Goal: Check status: Check status

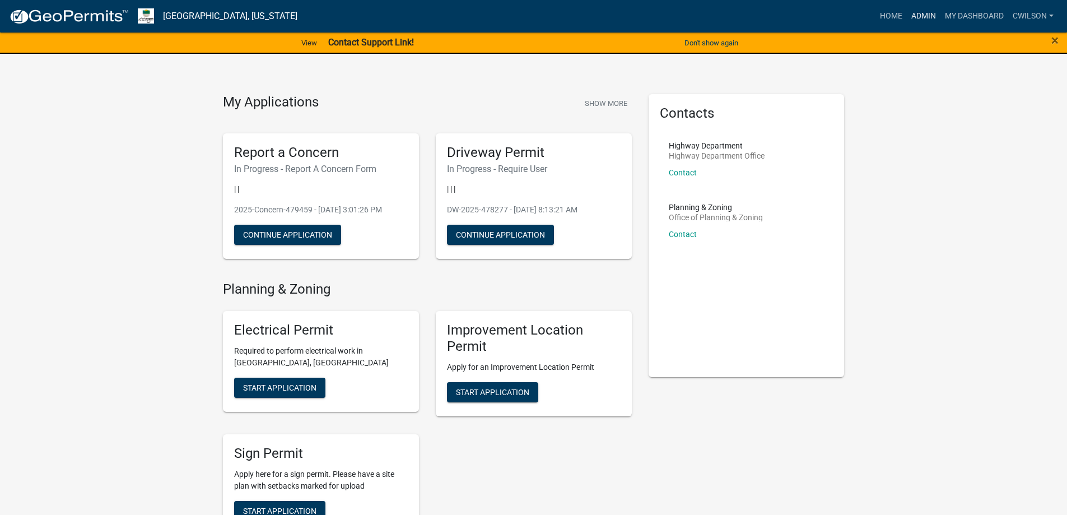
click at [926, 8] on link "Admin" at bounding box center [924, 16] width 34 height 21
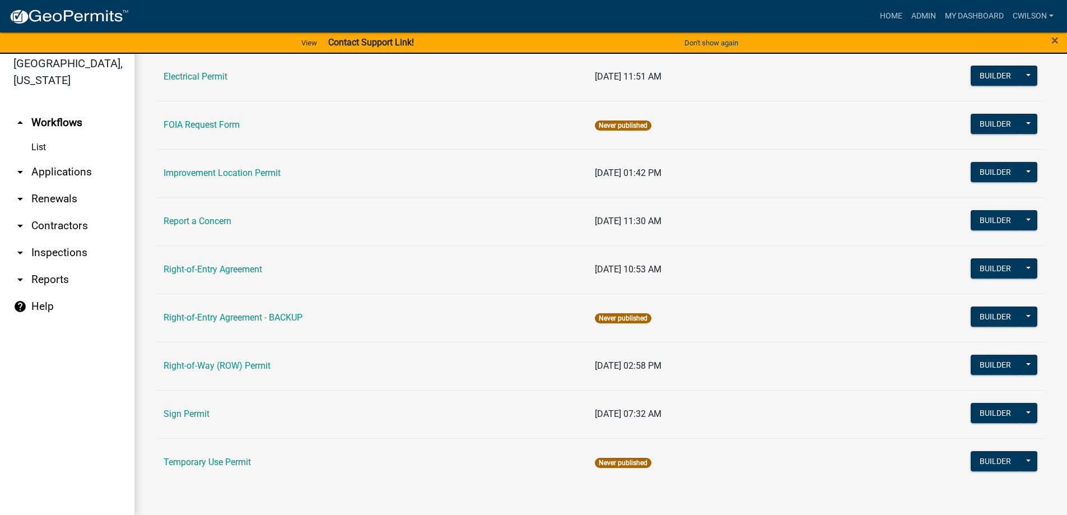
scroll to position [13, 0]
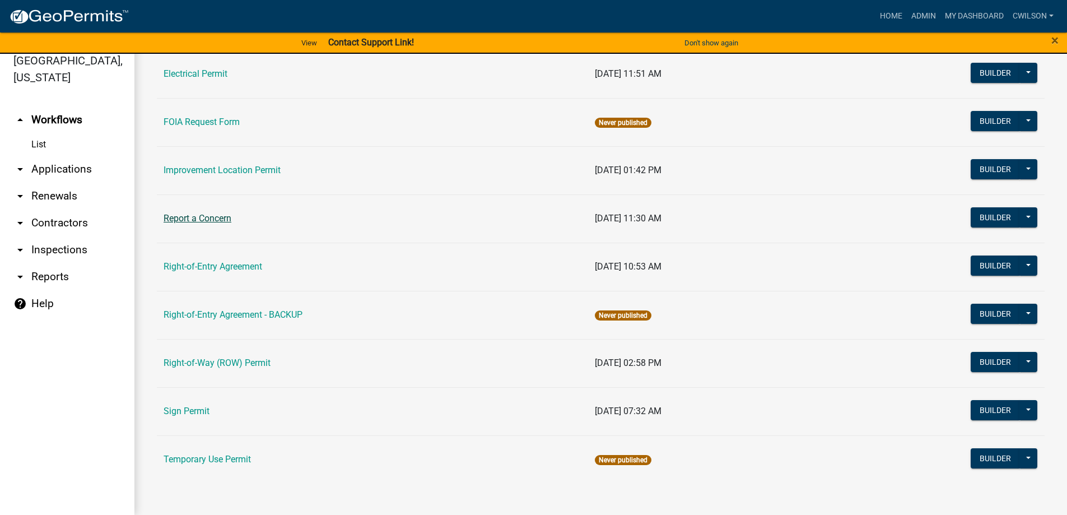
click at [207, 217] on link "Report a Concern" at bounding box center [198, 218] width 68 height 11
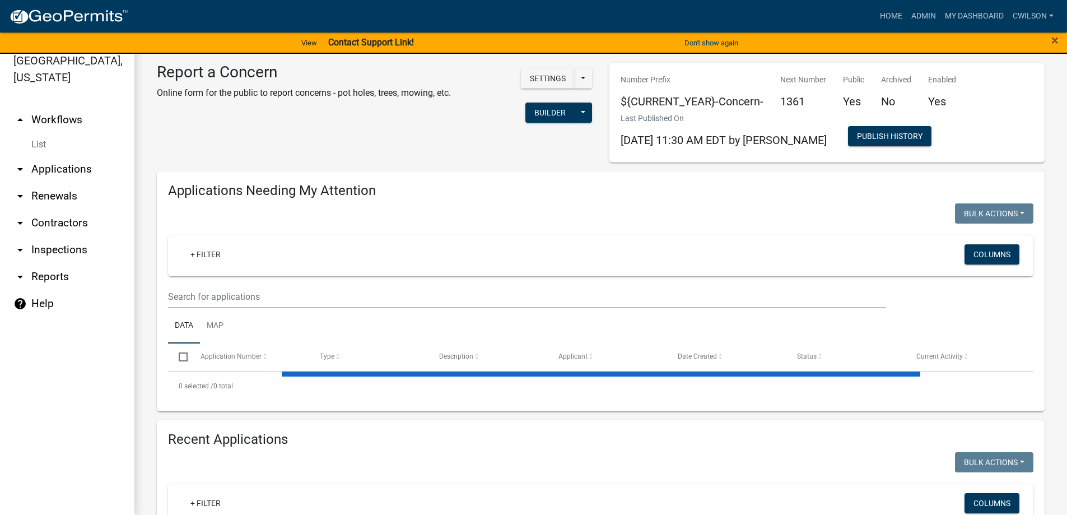
select select "2: 50"
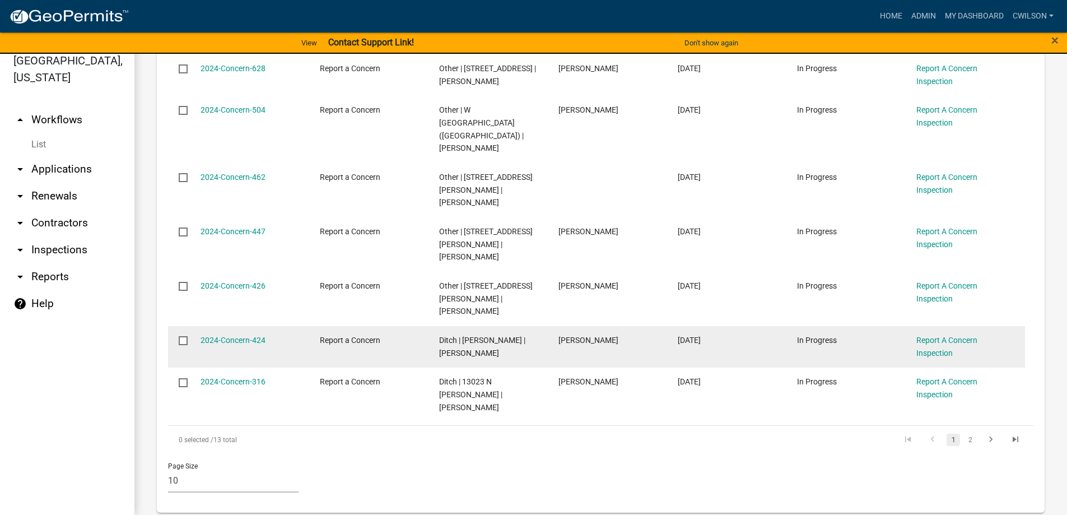
scroll to position [616, 0]
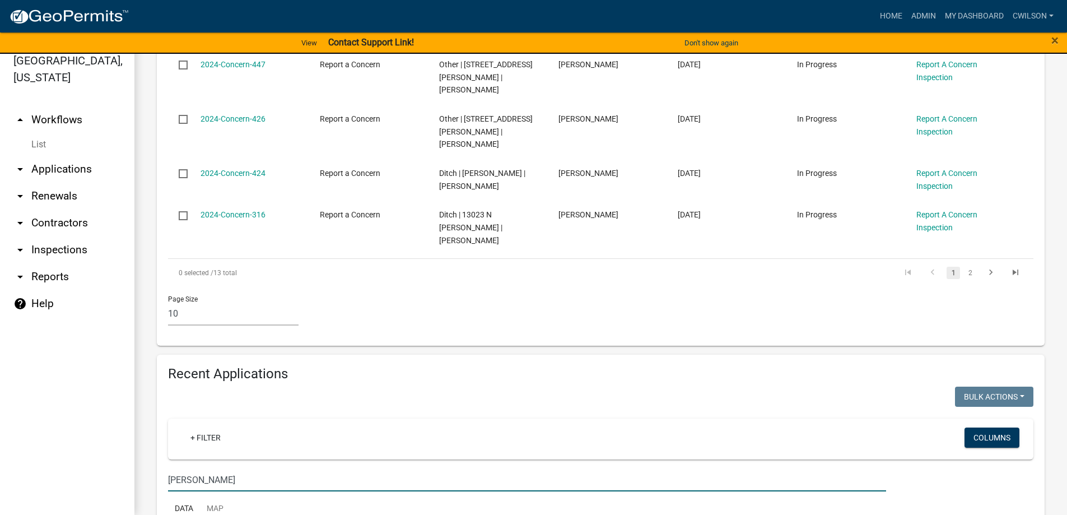
scroll to position [701, 0]
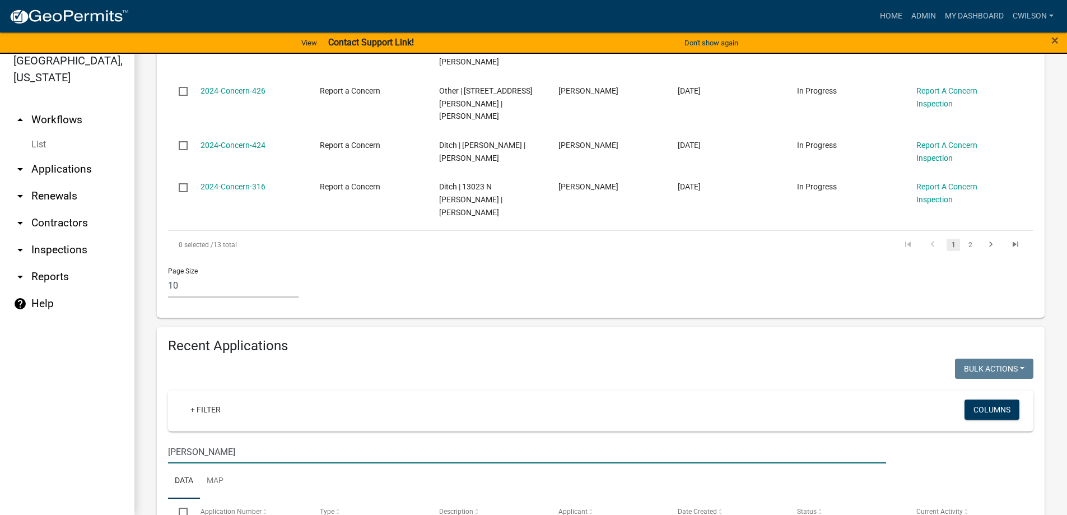
click at [257, 440] on input "shawn cook" at bounding box center [527, 451] width 718 height 23
type input "s"
type input "9"
select select "2: 50"
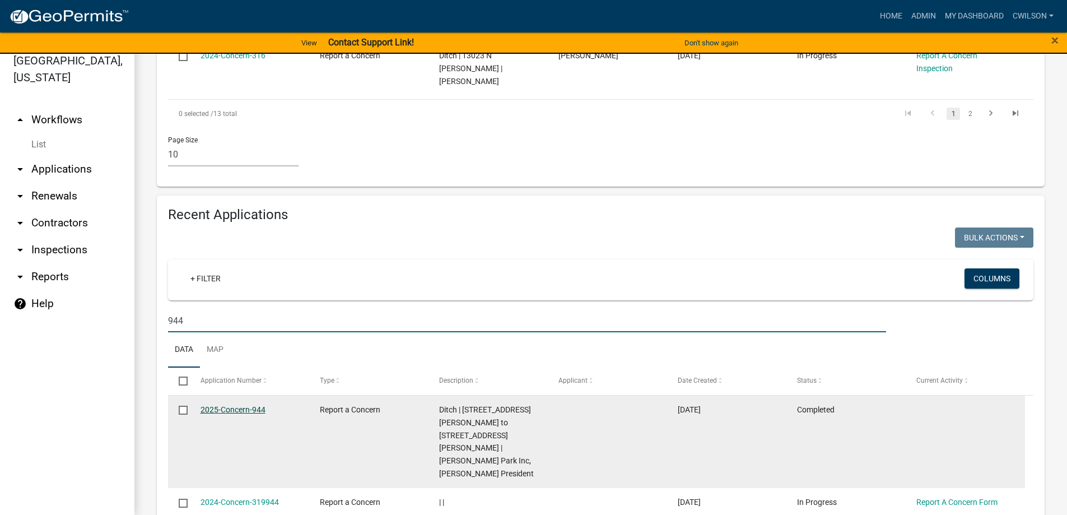
scroll to position [842, 0]
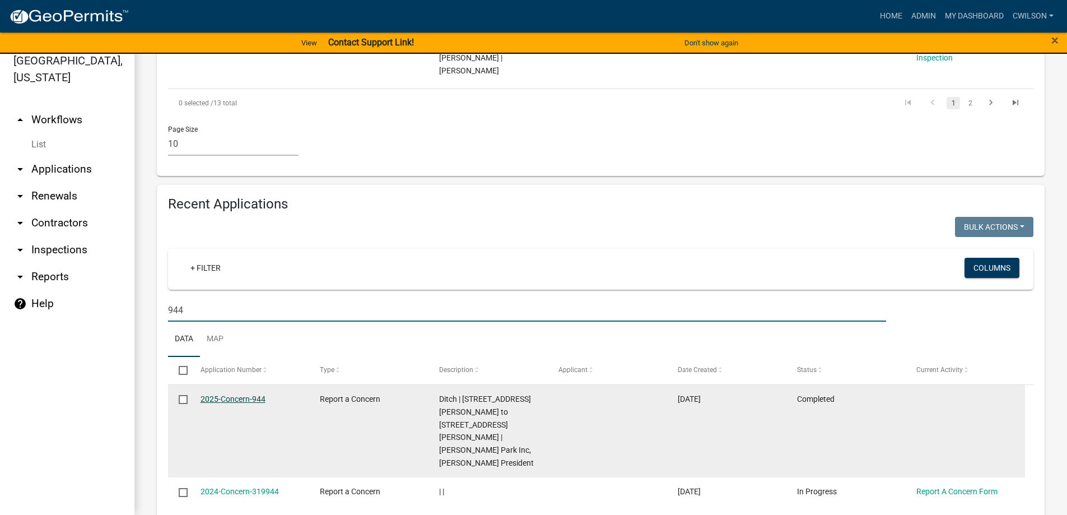
type input "944"
click at [232, 394] on link "2025-Concern-944" at bounding box center [233, 398] width 65 height 9
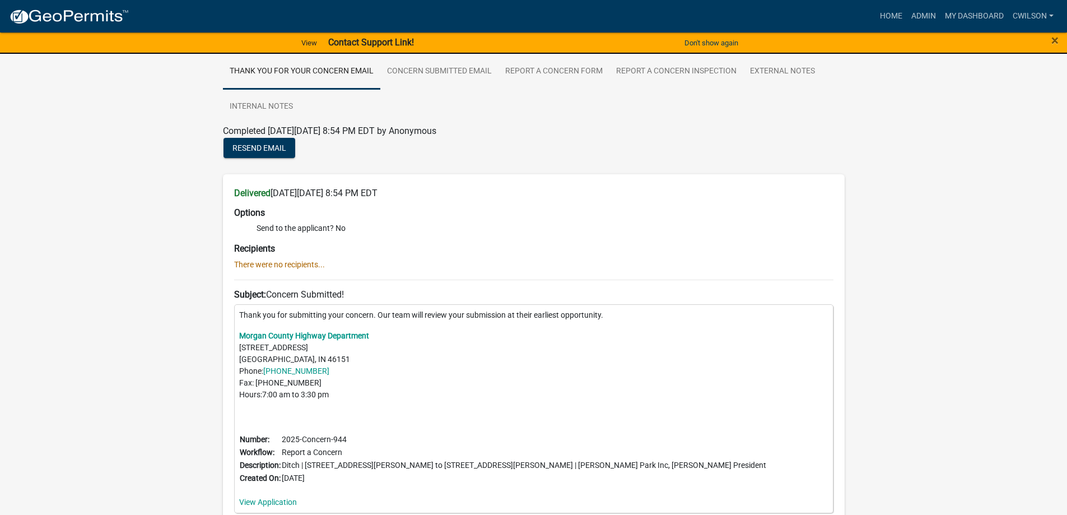
scroll to position [26, 0]
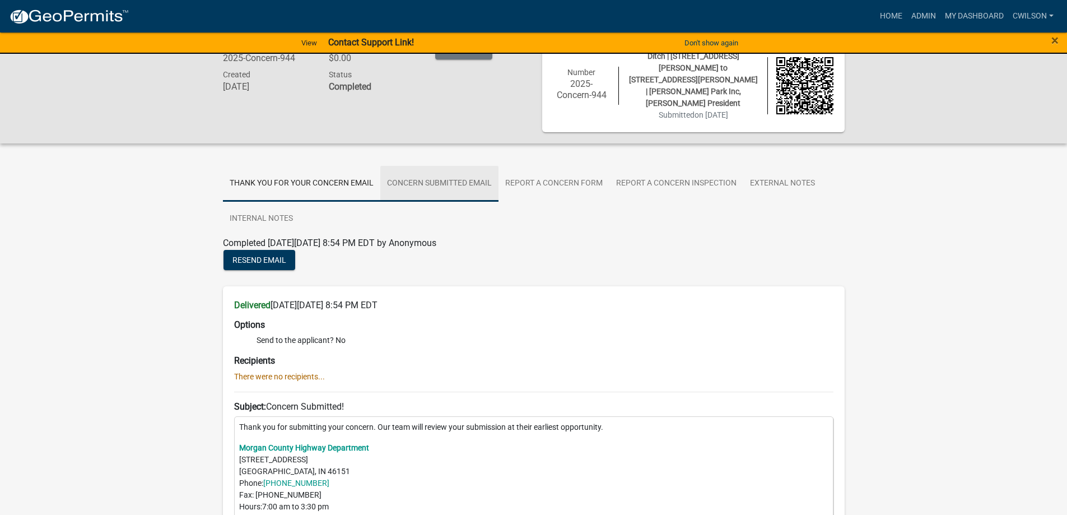
click at [447, 168] on link "Concern Submitted Email" at bounding box center [439, 184] width 118 height 36
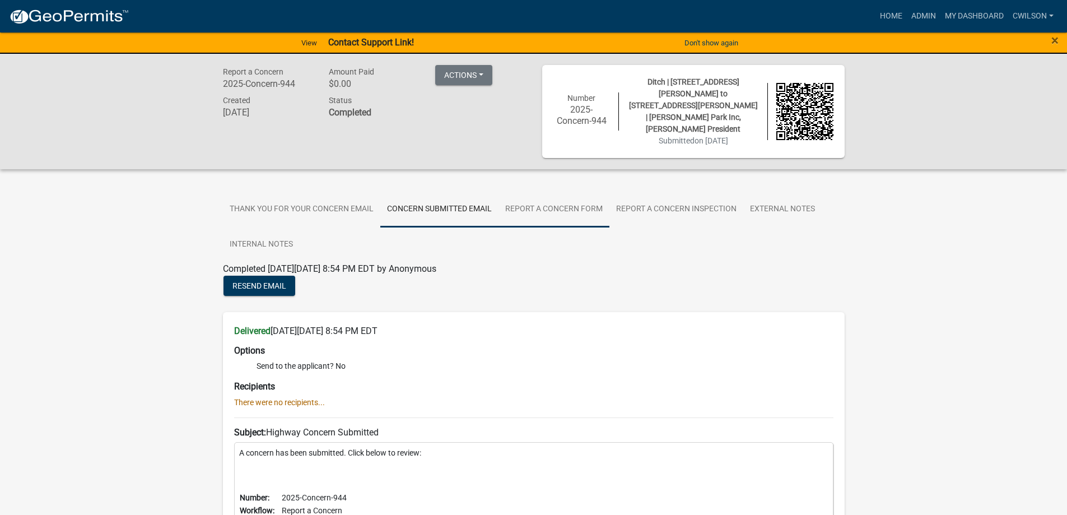
click at [568, 194] on link "Report A Concern Form" at bounding box center [553, 210] width 111 height 36
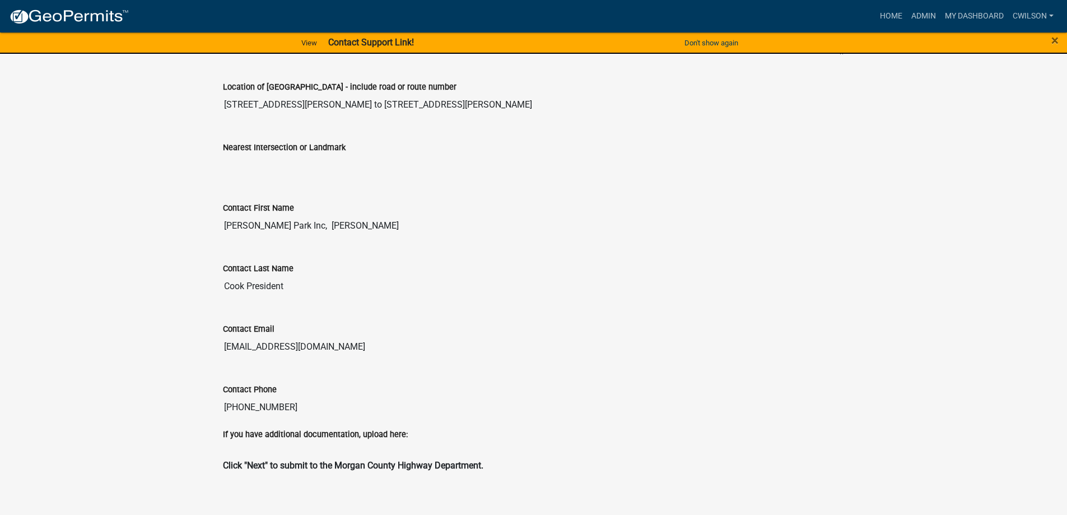
scroll to position [111, 0]
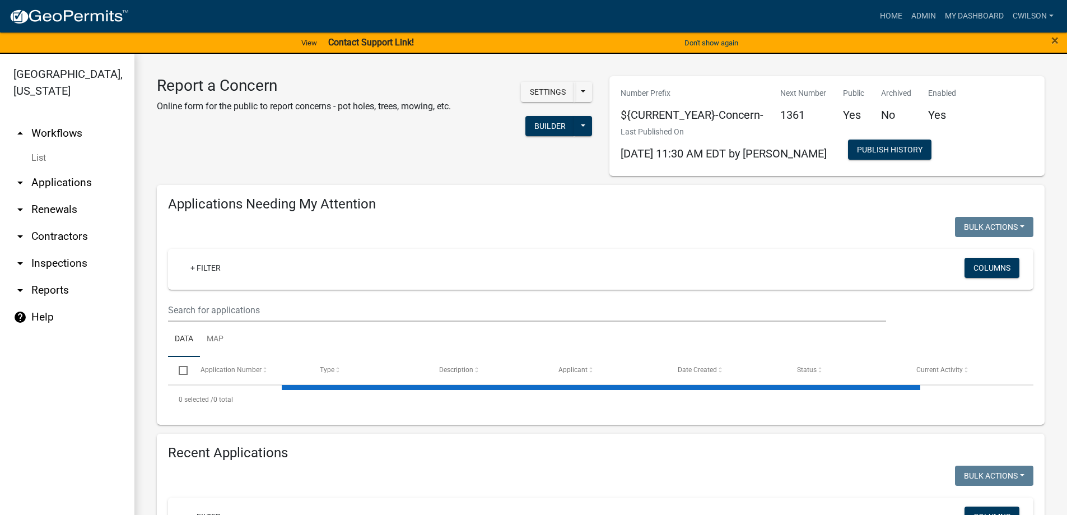
select select "2: 50"
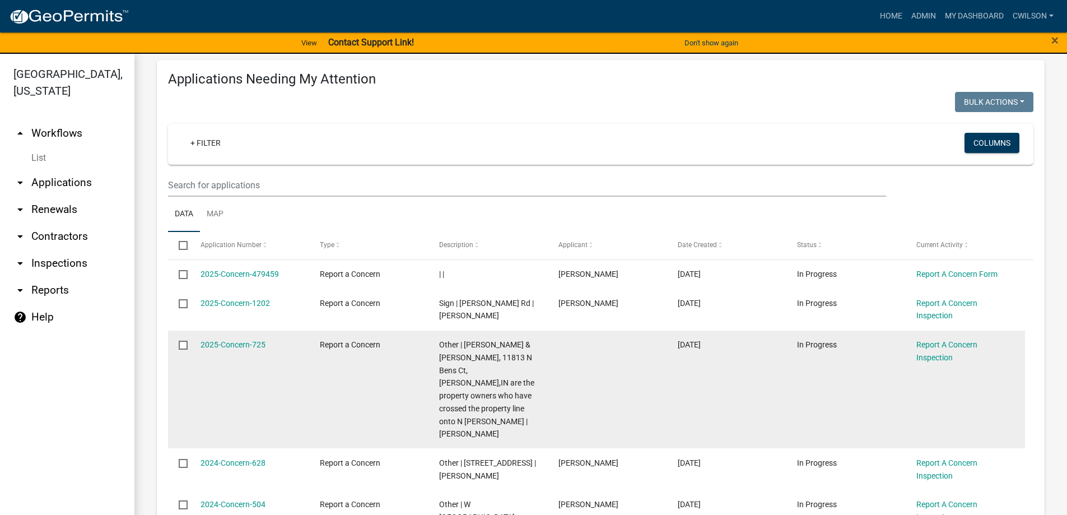
scroll to position [56, 0]
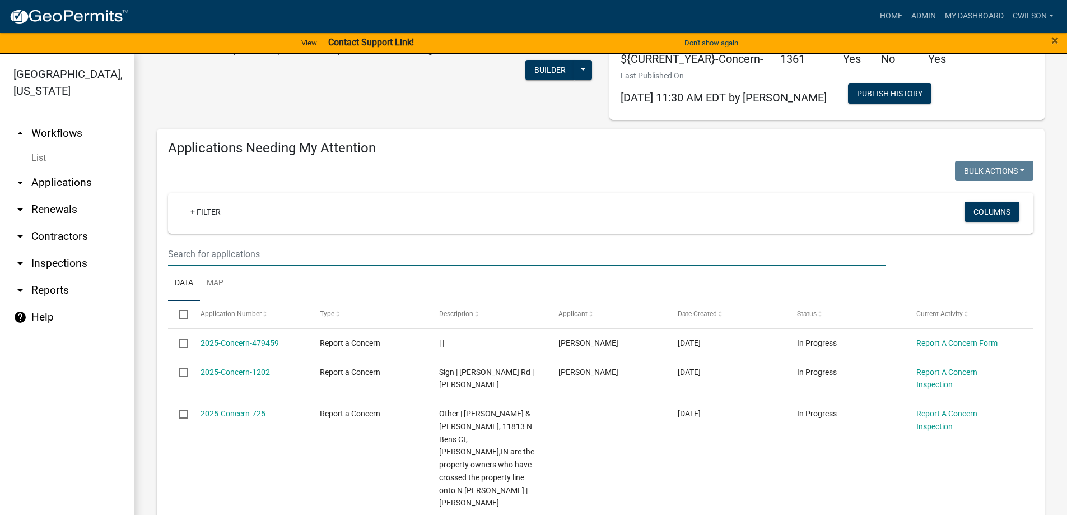
click at [283, 251] on input "text" at bounding box center [527, 254] width 718 height 23
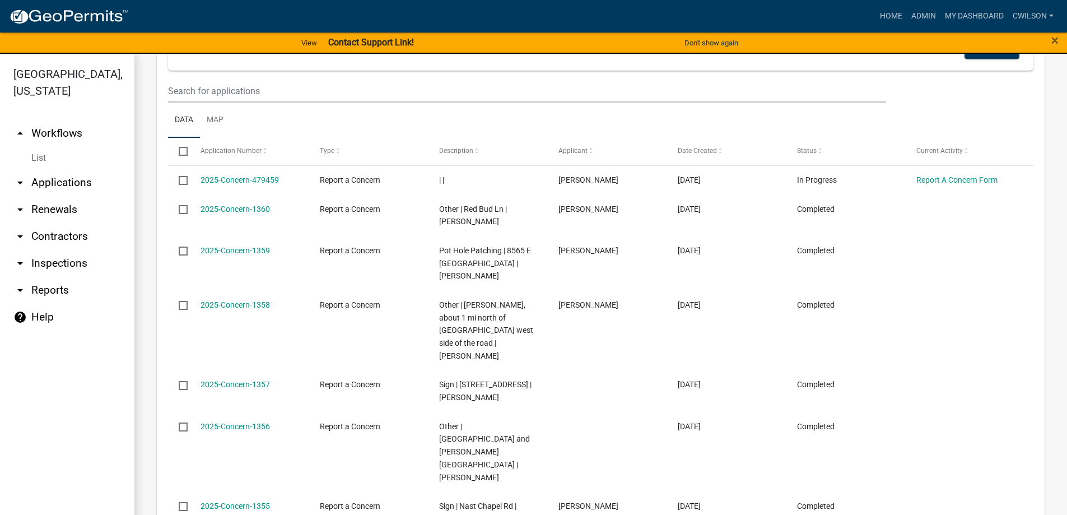
scroll to position [504, 0]
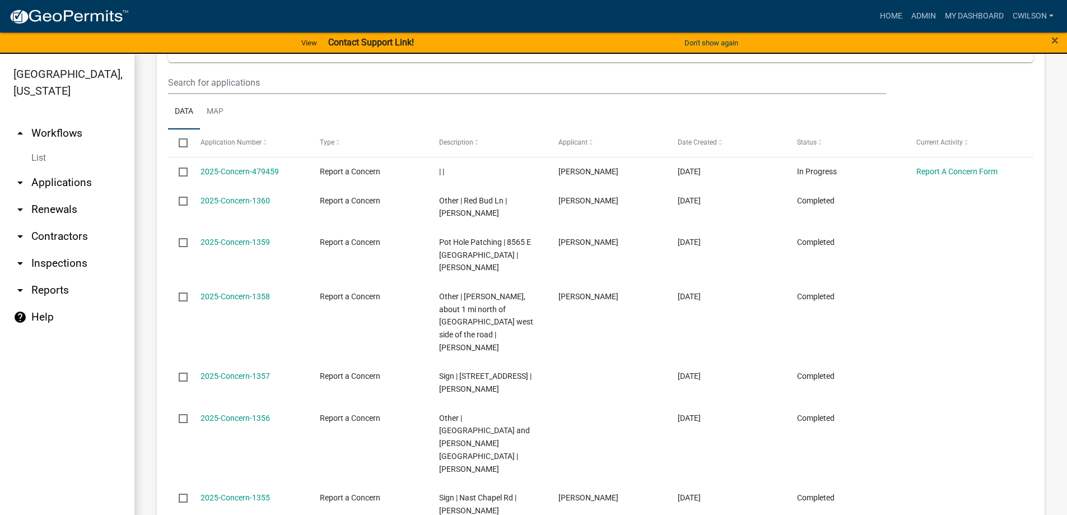
type input "cook"
